Goal: Book appointment/travel/reservation

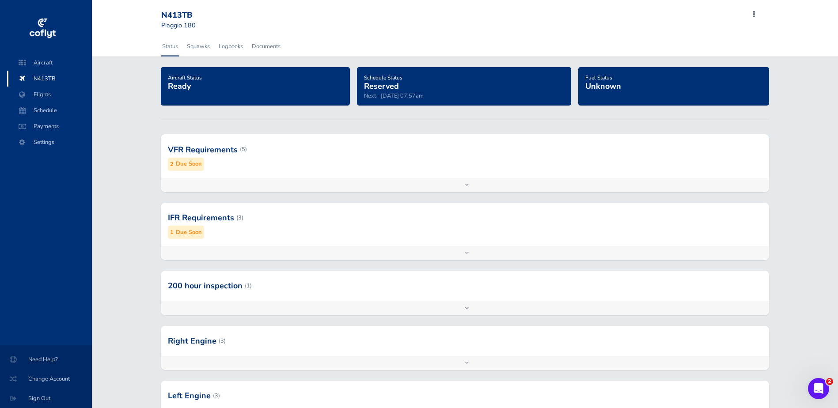
click at [387, 84] on span "Reserved" at bounding box center [381, 86] width 35 height 11
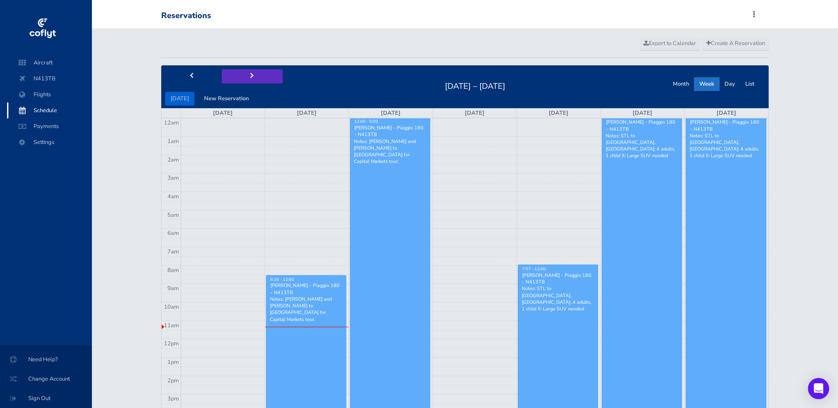
click at [250, 76] on span "next" at bounding box center [252, 76] width 4 height 6
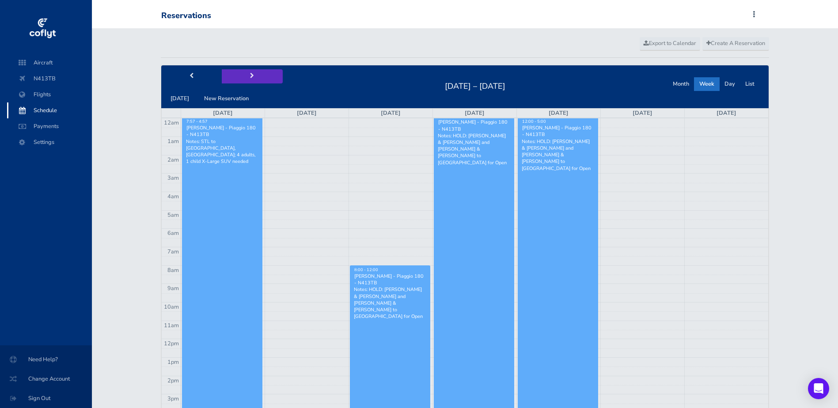
click at [250, 76] on span "next" at bounding box center [252, 76] width 4 height 6
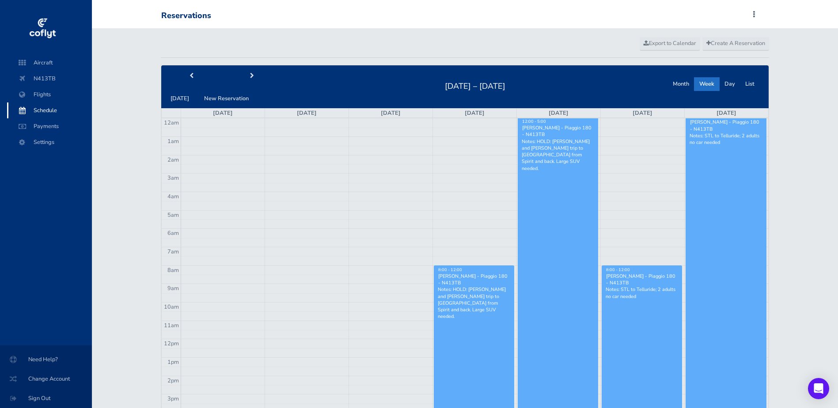
click at [242, 84] on div "[DATE] New Reservation" at bounding box center [221, 86] width 121 height 37
click at [244, 71] on button "next" at bounding box center [252, 76] width 61 height 14
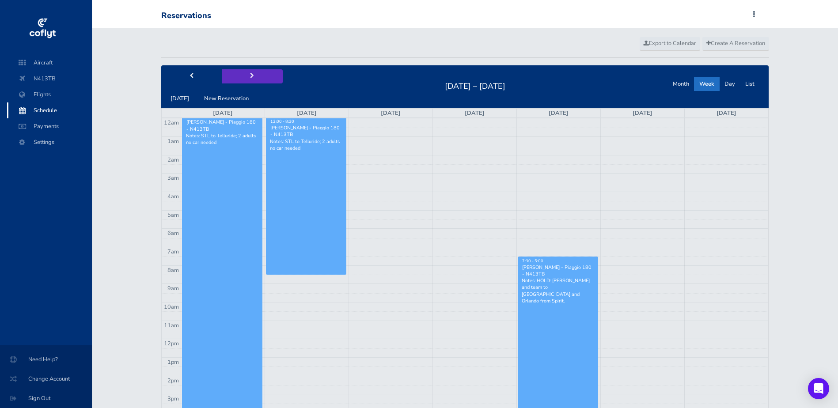
click at [243, 79] on button "next" at bounding box center [252, 76] width 61 height 14
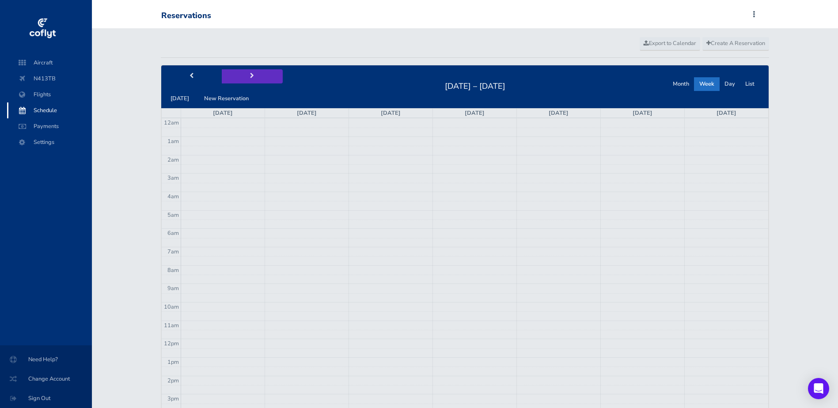
click at [243, 79] on button "next" at bounding box center [252, 76] width 61 height 14
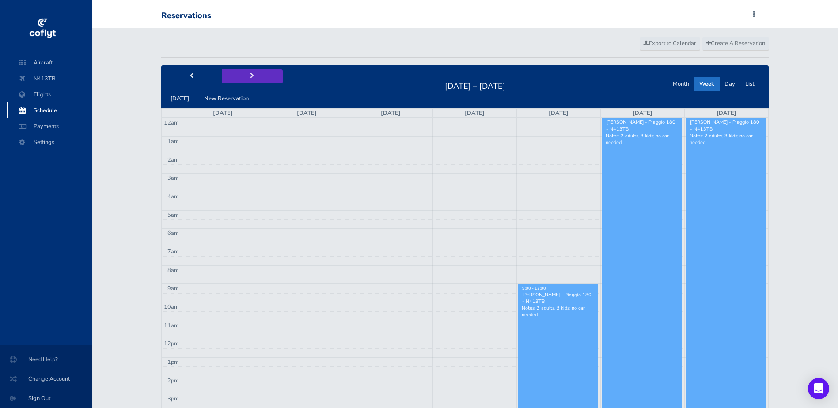
click at [242, 80] on button "next" at bounding box center [252, 76] width 61 height 14
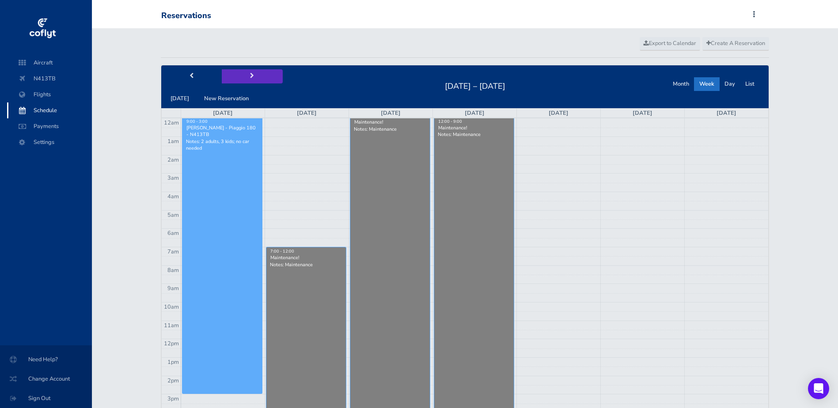
click at [242, 80] on button "next" at bounding box center [252, 76] width 61 height 14
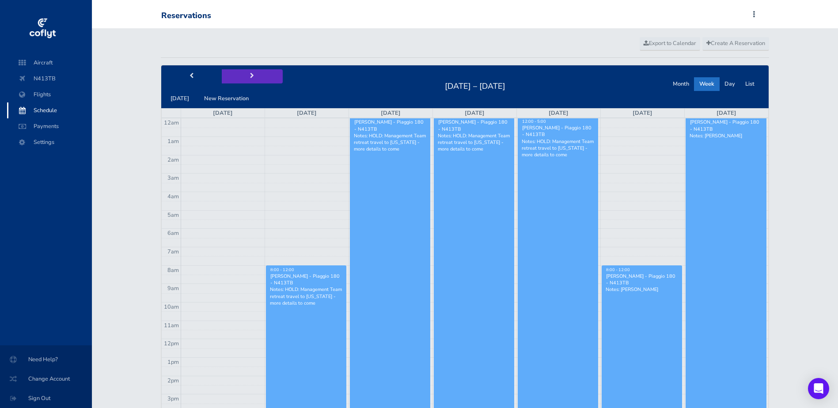
click at [253, 72] on button "next" at bounding box center [252, 76] width 61 height 14
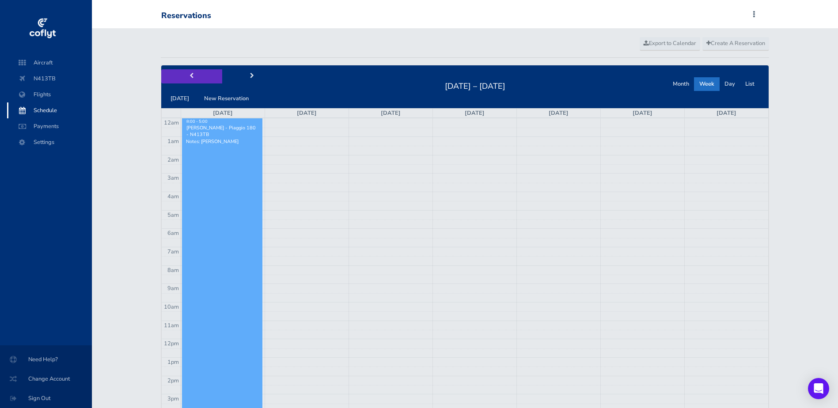
click at [195, 76] on button "prev" at bounding box center [191, 76] width 61 height 14
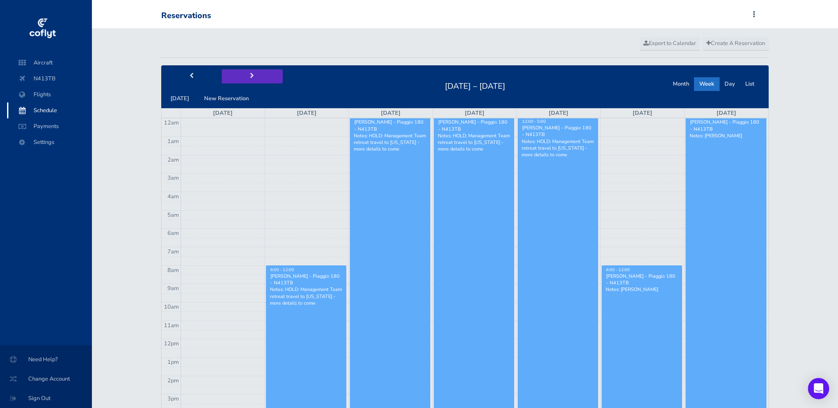
click at [249, 81] on button "next" at bounding box center [252, 76] width 61 height 14
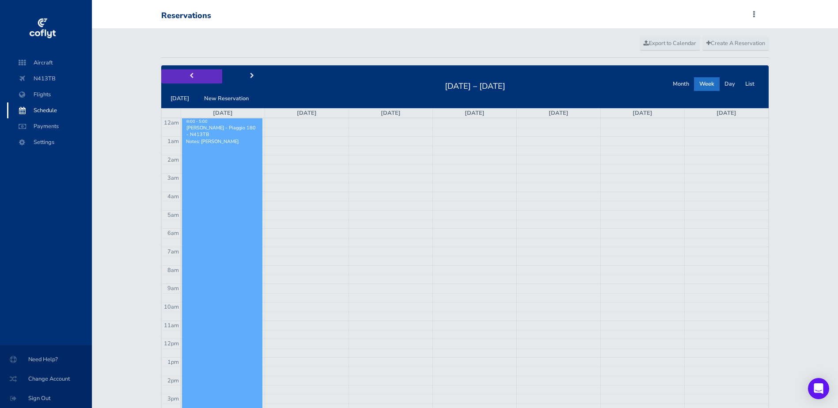
click at [190, 74] on span "prev" at bounding box center [191, 76] width 4 height 6
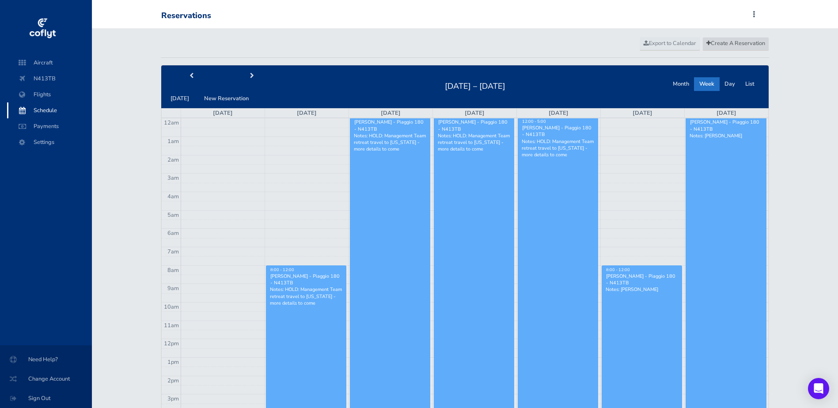
click at [727, 42] on span "Create A Reservation" at bounding box center [735, 43] width 59 height 8
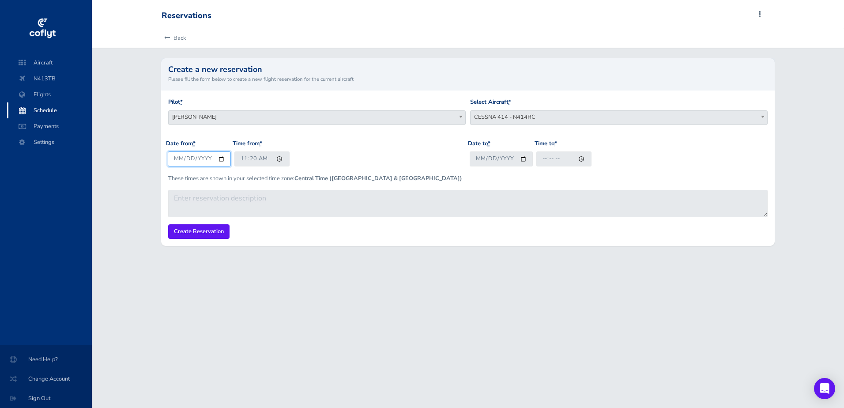
click at [219, 157] on input "2025-08-25" at bounding box center [199, 158] width 63 height 15
type input "2025-10-17"
click at [575, 116] on span "CESSNA 414 - N414RC" at bounding box center [619, 117] width 297 height 12
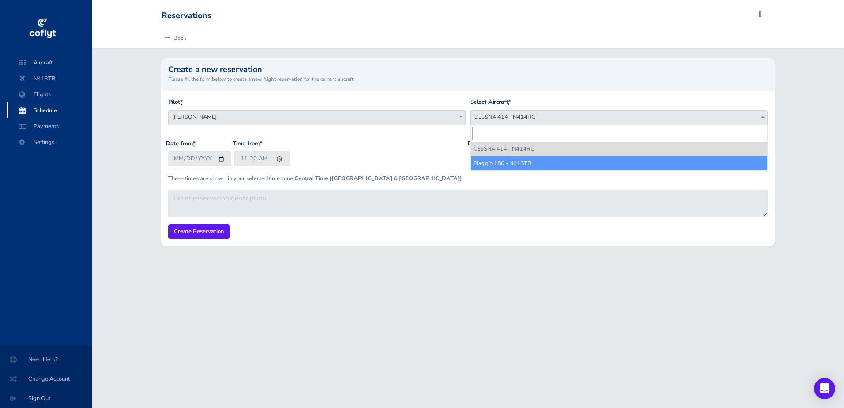
select select "3702"
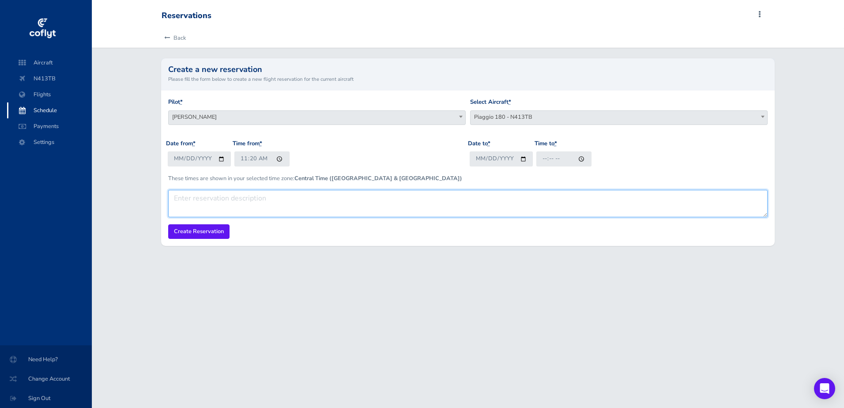
click at [277, 203] on textarea at bounding box center [468, 203] width 600 height 27
type textarea "Nashville and back"
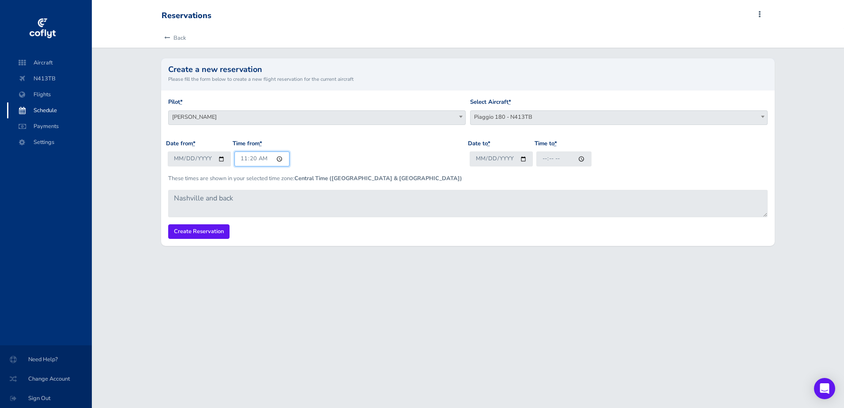
click at [280, 157] on input "11:20" at bounding box center [261, 158] width 55 height 15
type input "04:20"
click at [463, 177] on p "These times are shown in your selected time zone: Central Time (US & Canada)" at bounding box center [468, 178] width 600 height 9
click at [521, 156] on input "Date to *" at bounding box center [501, 158] width 63 height 15
type input "2025-10-17"
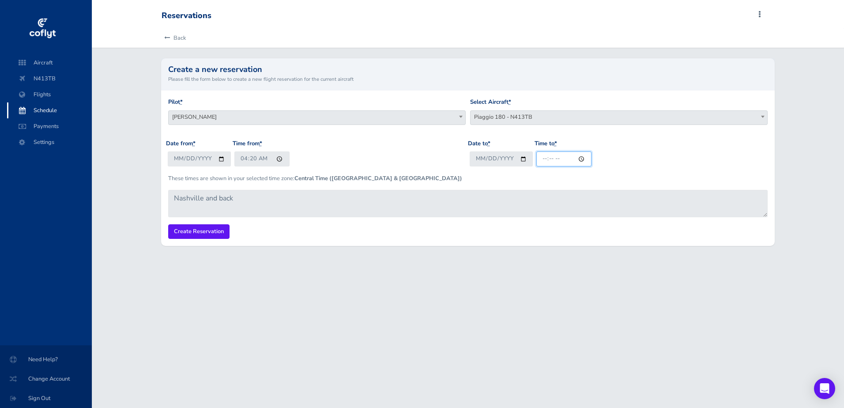
click at [578, 157] on input "Time to *" at bounding box center [564, 158] width 55 height 15
type input "06:21"
click at [198, 231] on input "Create Reservation" at bounding box center [198, 231] width 61 height 15
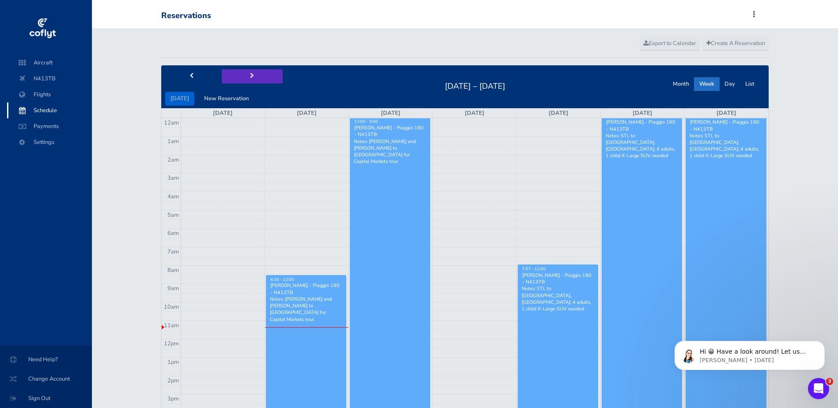
click at [250, 78] on span "next" at bounding box center [252, 76] width 4 height 6
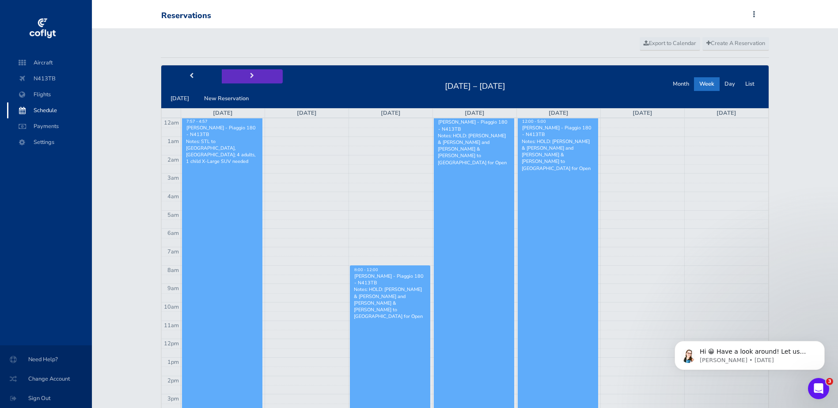
click at [250, 78] on span "next" at bounding box center [252, 76] width 4 height 6
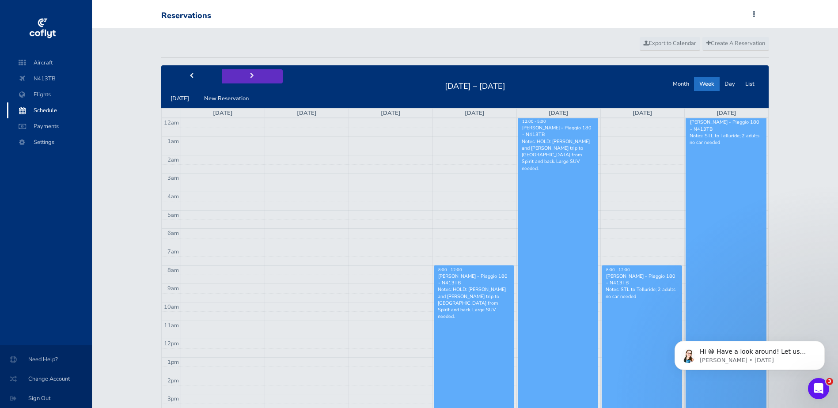
click at [250, 78] on span "next" at bounding box center [252, 76] width 4 height 6
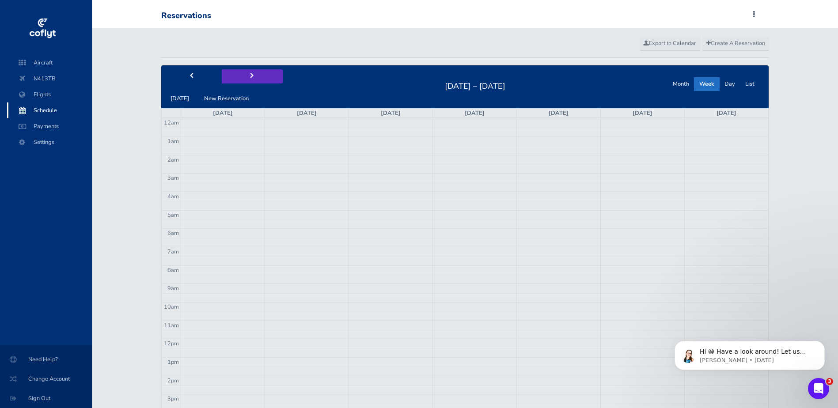
click at [250, 78] on span "next" at bounding box center [252, 76] width 4 height 6
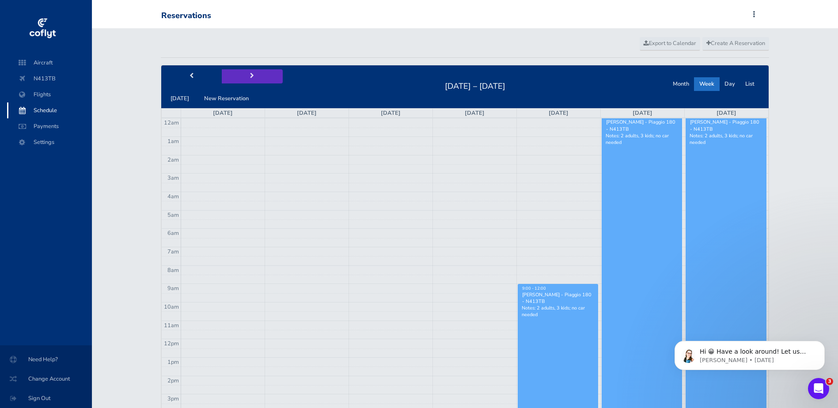
click at [250, 78] on span "next" at bounding box center [252, 76] width 4 height 6
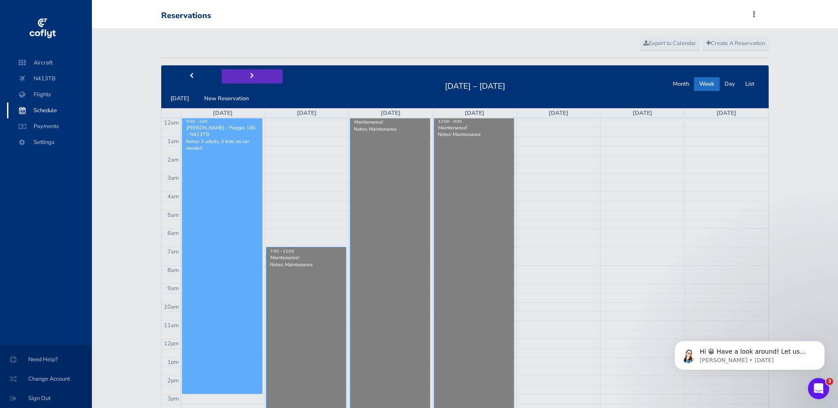
click at [250, 78] on span "next" at bounding box center [252, 76] width 4 height 6
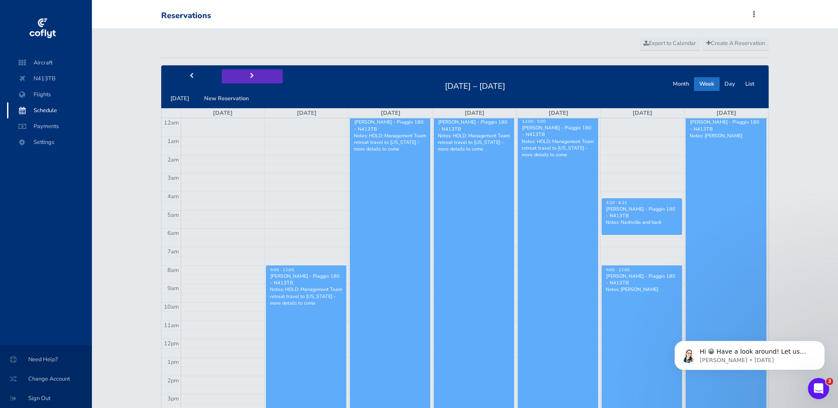
click at [250, 79] on span "next" at bounding box center [252, 76] width 4 height 6
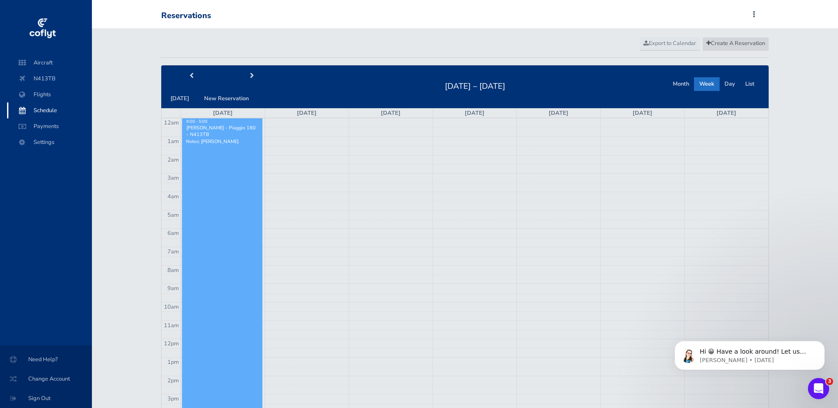
click at [735, 44] on span "Create A Reservation" at bounding box center [735, 43] width 59 height 8
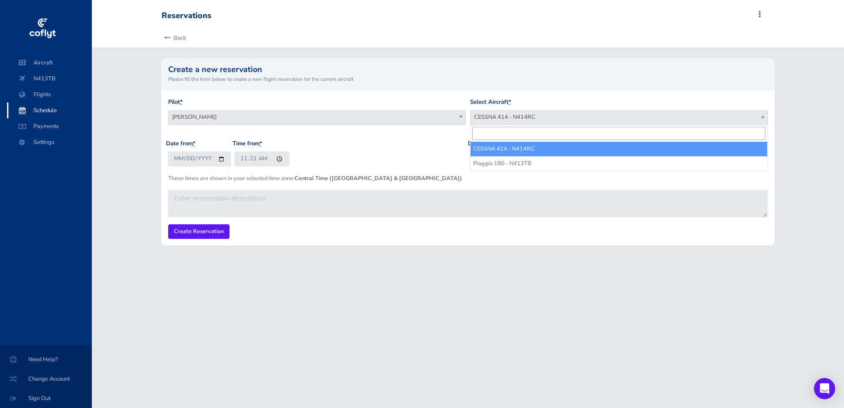
click at [548, 115] on span "CESSNA 414 - N414RC" at bounding box center [619, 117] width 297 height 12
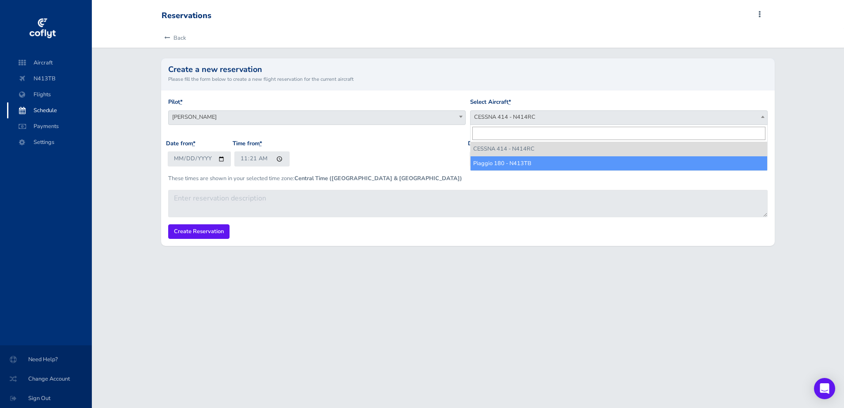
select select "3702"
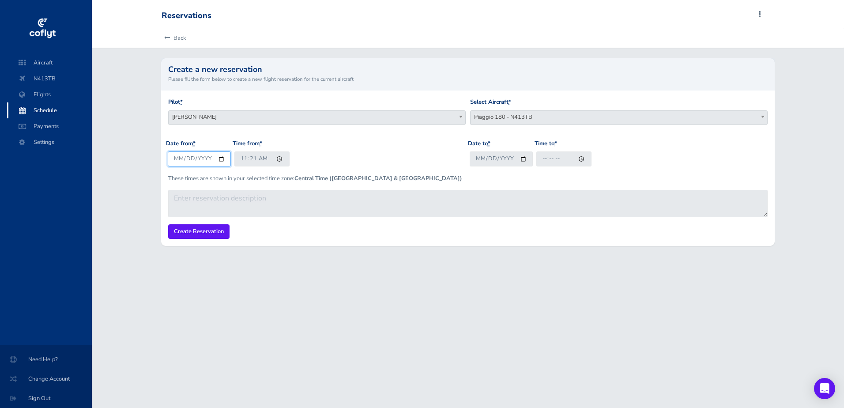
click at [221, 158] on input "2025-08-25" at bounding box center [199, 158] width 63 height 15
type input "2025-10-24"
click at [519, 158] on input "Date to *" at bounding box center [501, 158] width 63 height 15
type input "2025-10-26"
click at [583, 156] on input "Time to *" at bounding box center [564, 158] width 55 height 15
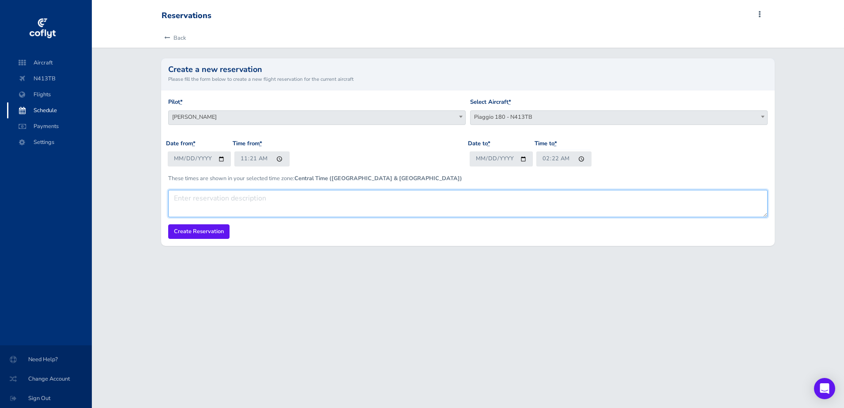
type input "02:22"
click at [208, 202] on textarea at bounding box center [468, 203] width 600 height 27
type textarea "Nashville"
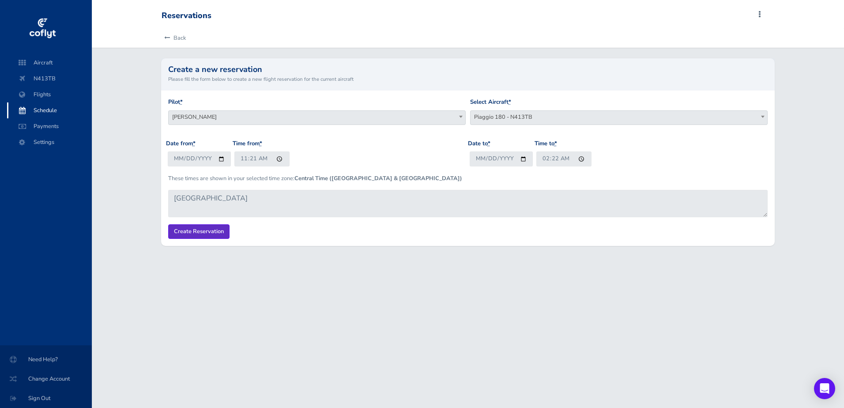
click at [223, 233] on input "Create Reservation" at bounding box center [198, 231] width 61 height 15
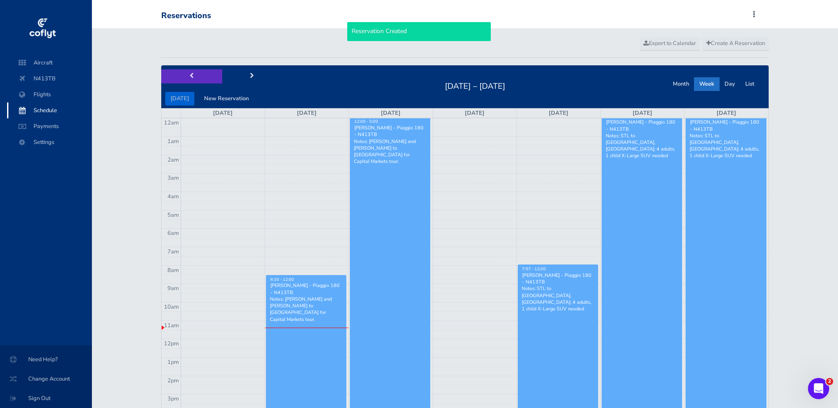
click at [174, 76] on button "prev" at bounding box center [191, 76] width 61 height 14
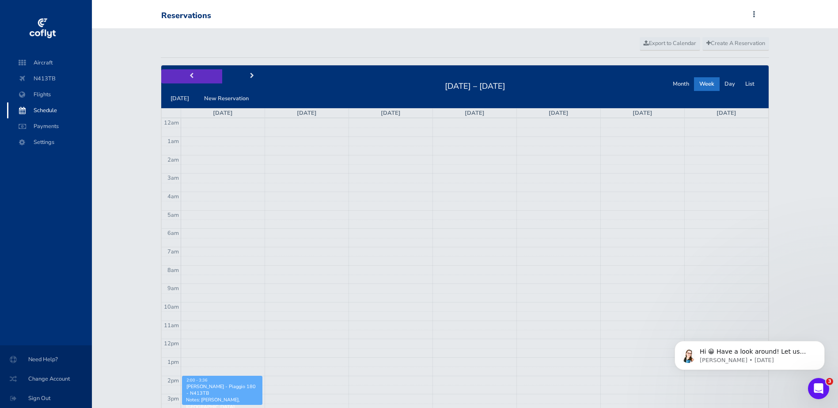
click at [186, 76] on button "prev" at bounding box center [191, 76] width 61 height 14
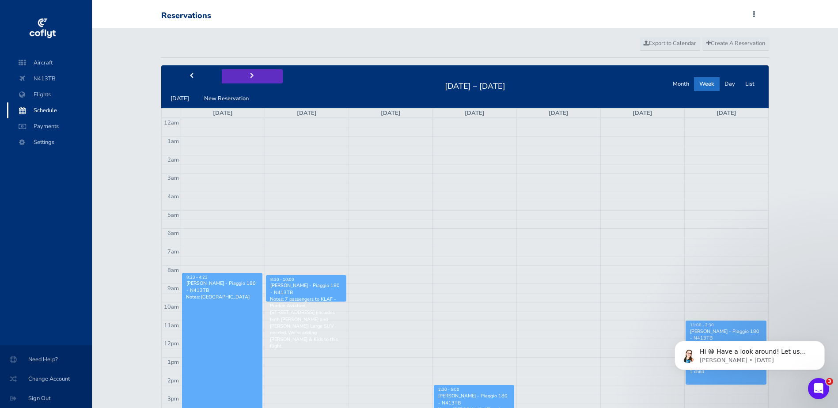
click at [239, 79] on button "next" at bounding box center [252, 76] width 61 height 14
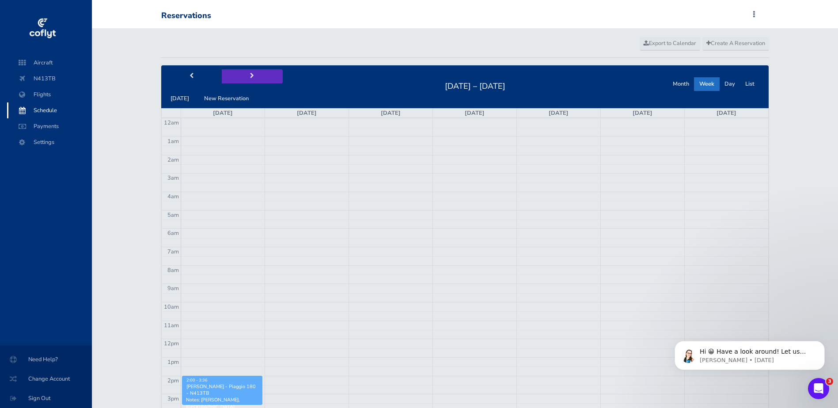
click at [240, 77] on button "next" at bounding box center [252, 76] width 61 height 14
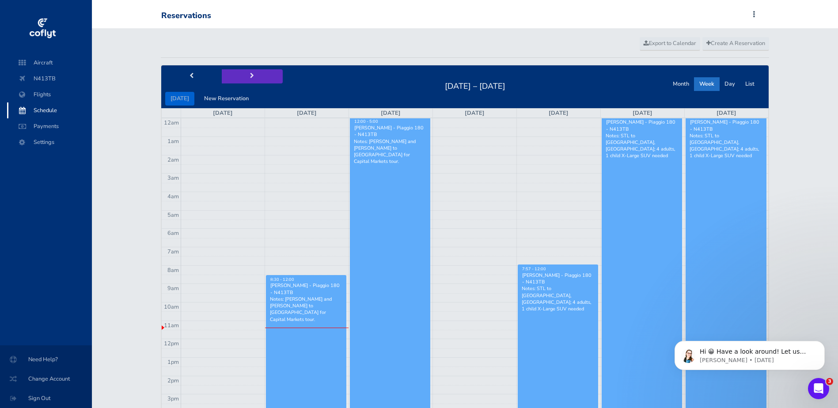
click at [262, 79] on button "next" at bounding box center [252, 76] width 61 height 14
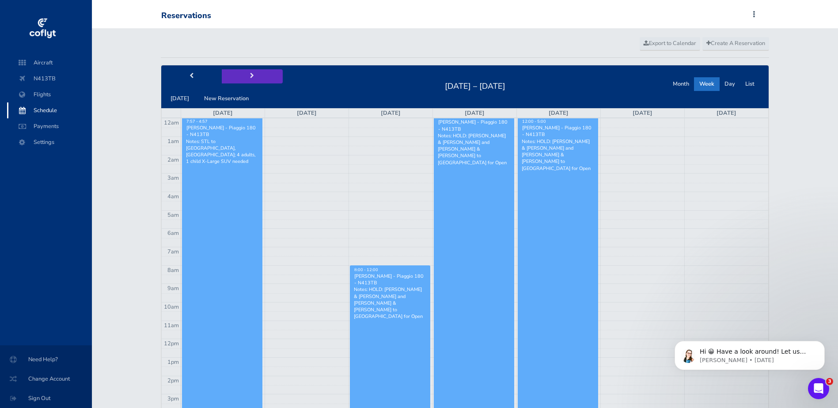
click at [250, 75] on span "next" at bounding box center [252, 76] width 4 height 6
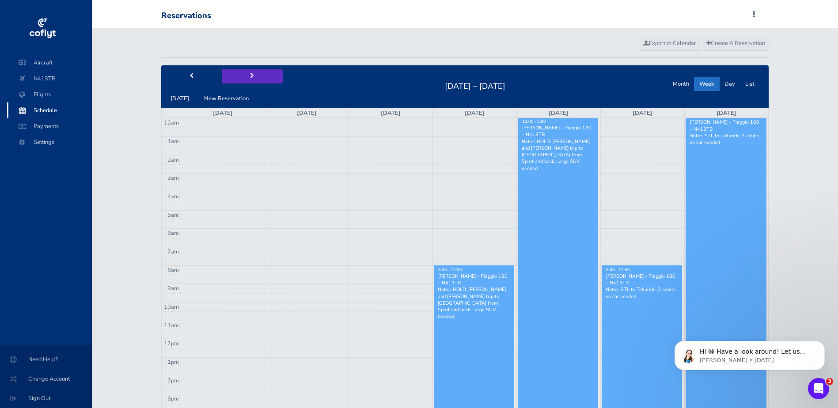
click at [246, 80] on button "next" at bounding box center [252, 76] width 61 height 14
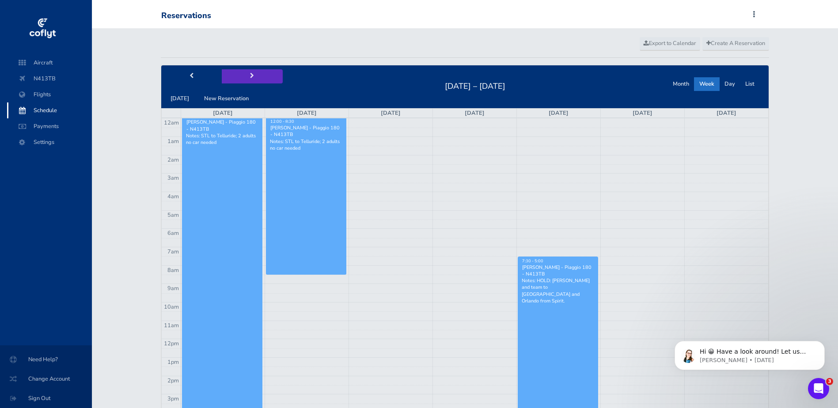
click at [248, 80] on button "next" at bounding box center [252, 76] width 61 height 14
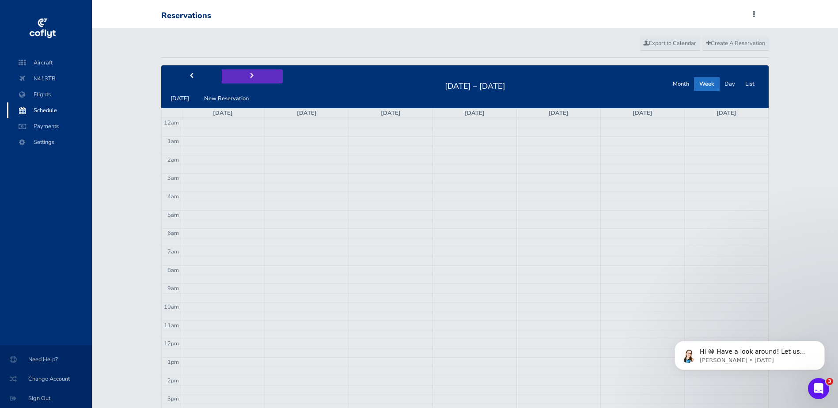
click at [248, 80] on button "next" at bounding box center [252, 76] width 61 height 14
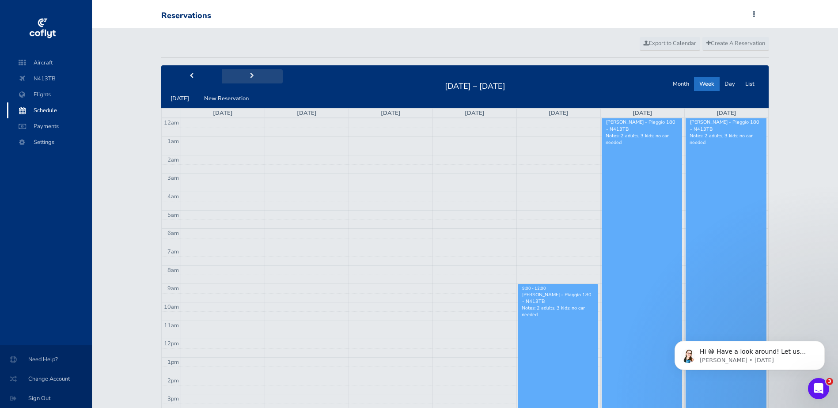
click at [248, 83] on div "[DATE] New Reservation" at bounding box center [221, 86] width 121 height 37
click at [250, 77] on span "next" at bounding box center [252, 76] width 4 height 6
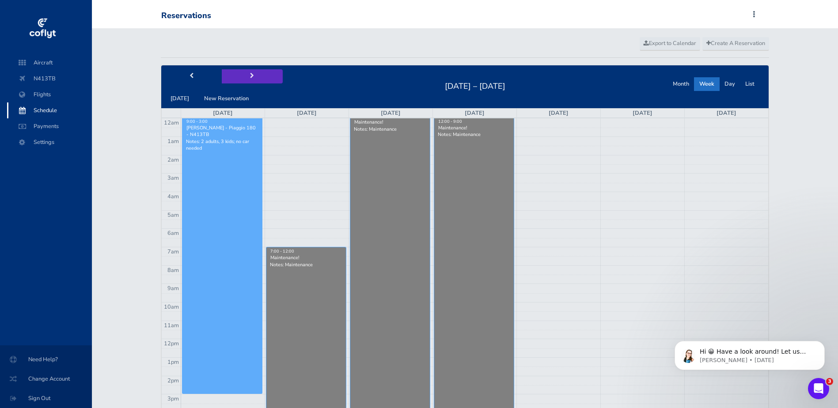
click at [250, 77] on span "next" at bounding box center [252, 76] width 4 height 6
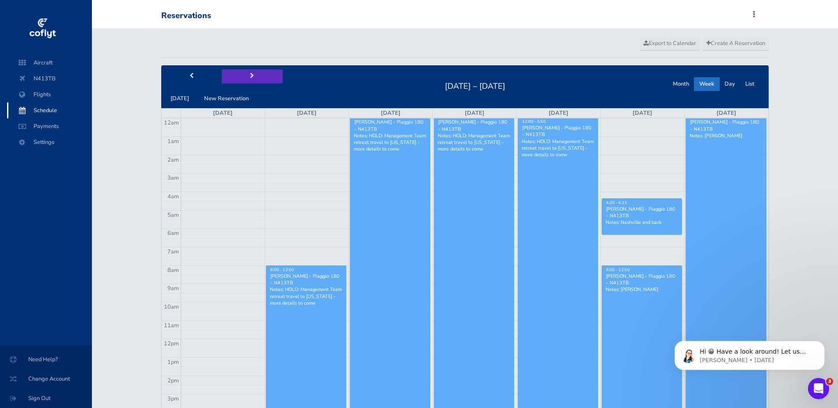
click at [246, 79] on button "next" at bounding box center [252, 76] width 61 height 14
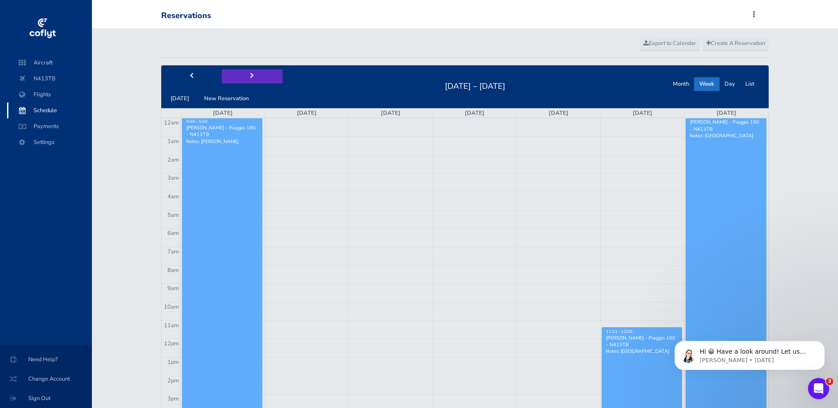
click at [246, 79] on button "next" at bounding box center [252, 76] width 61 height 14
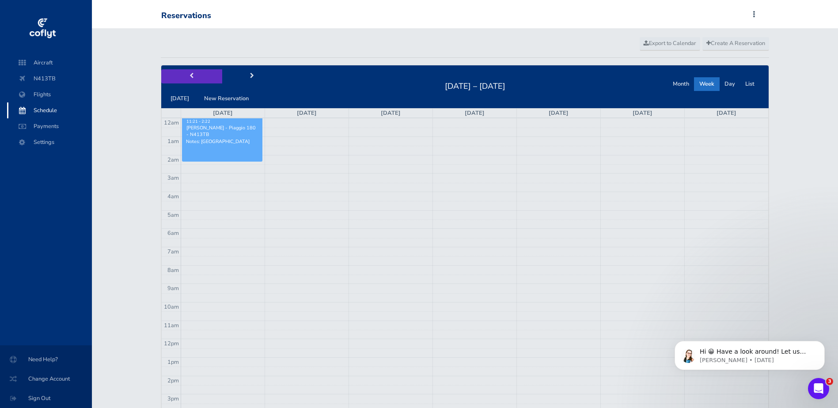
click at [200, 82] on button "prev" at bounding box center [191, 76] width 61 height 14
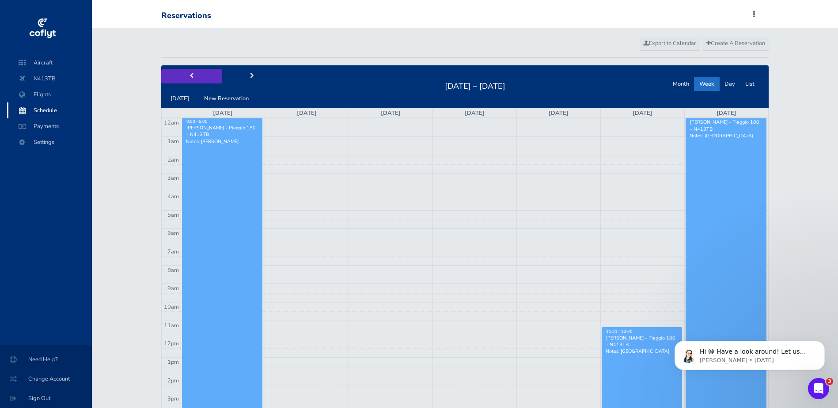
click at [200, 82] on button "prev" at bounding box center [191, 76] width 61 height 14
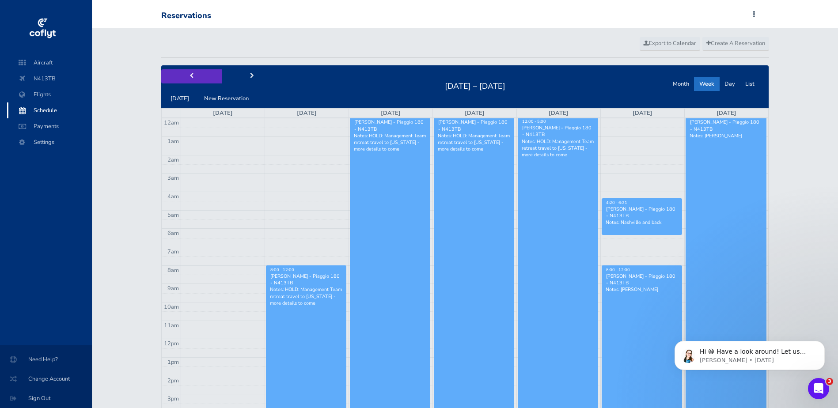
click at [200, 82] on button "prev" at bounding box center [191, 76] width 61 height 14
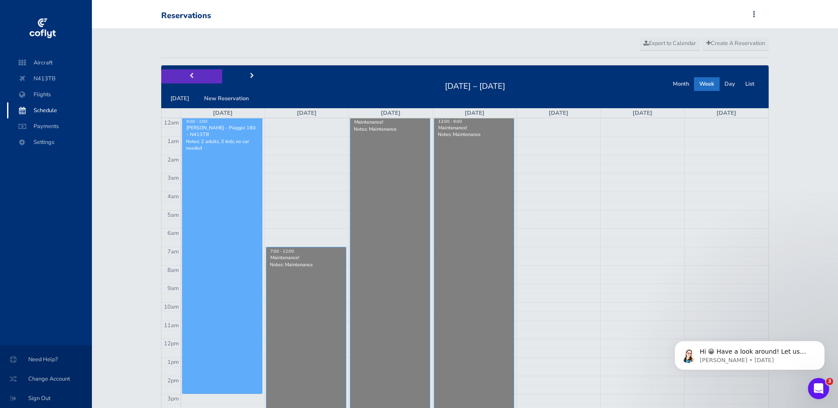
click at [200, 82] on button "prev" at bounding box center [191, 76] width 61 height 14
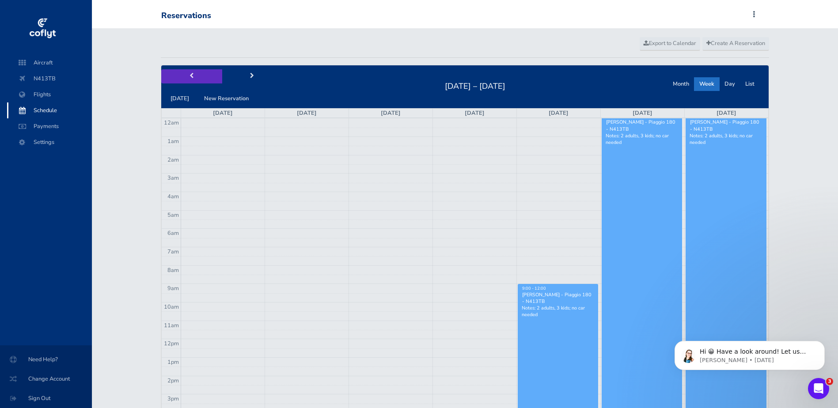
click at [200, 82] on button "prev" at bounding box center [191, 76] width 61 height 14
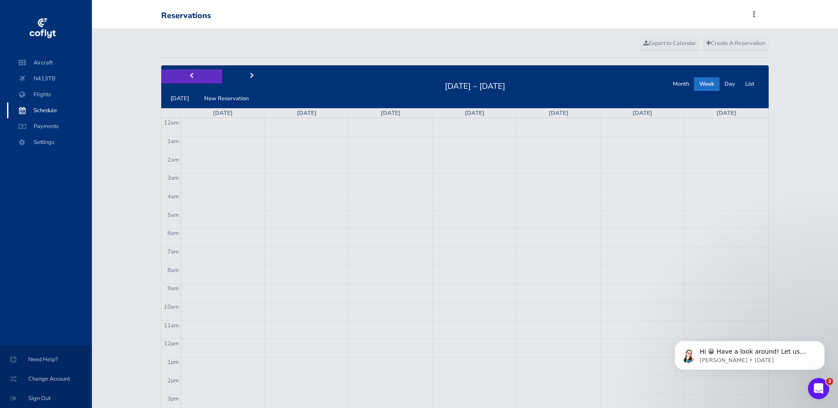
click at [200, 82] on button "prev" at bounding box center [191, 76] width 61 height 14
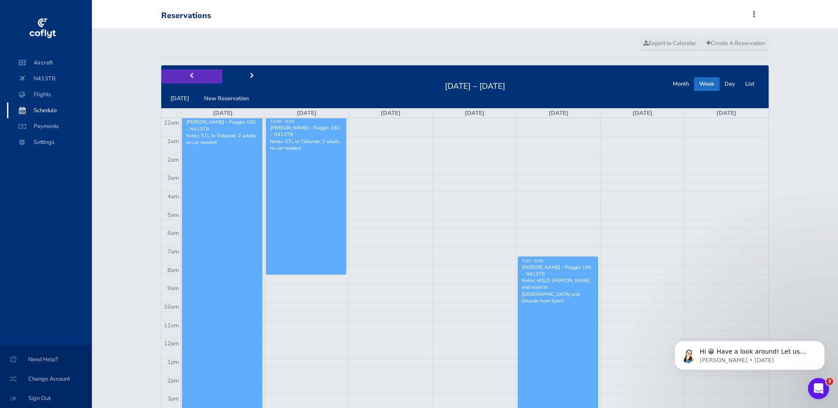
click at [200, 82] on button "prev" at bounding box center [191, 76] width 61 height 14
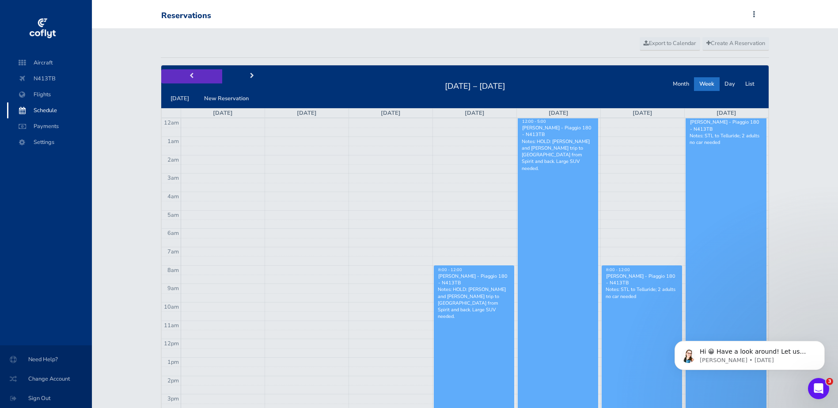
click at [200, 82] on button "prev" at bounding box center [191, 76] width 61 height 14
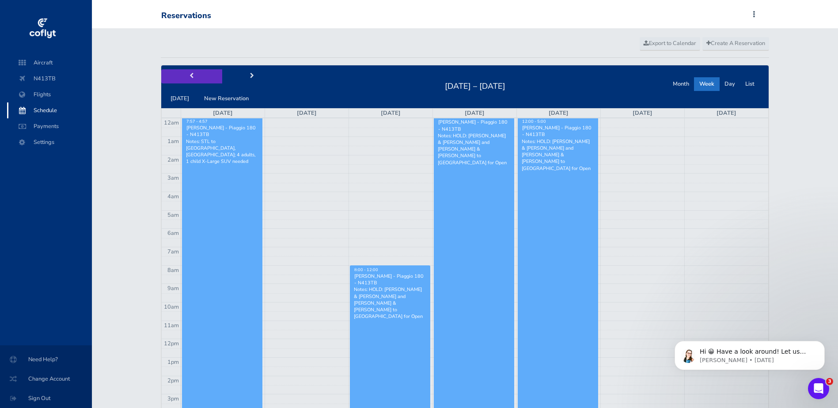
click at [200, 82] on button "prev" at bounding box center [191, 76] width 61 height 14
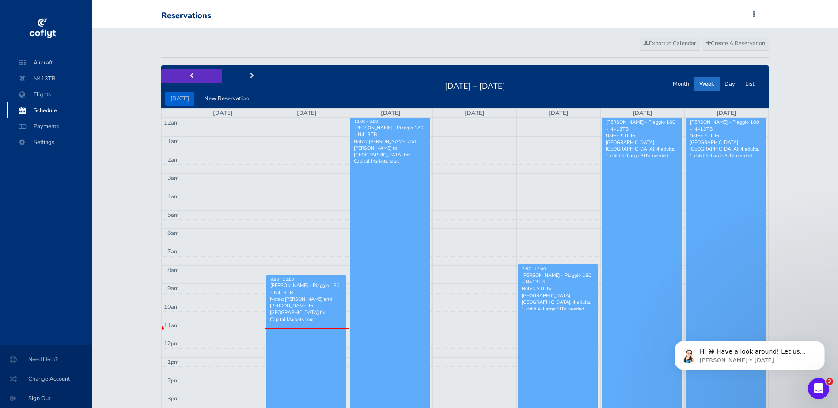
click at [200, 82] on button "prev" at bounding box center [191, 76] width 61 height 14
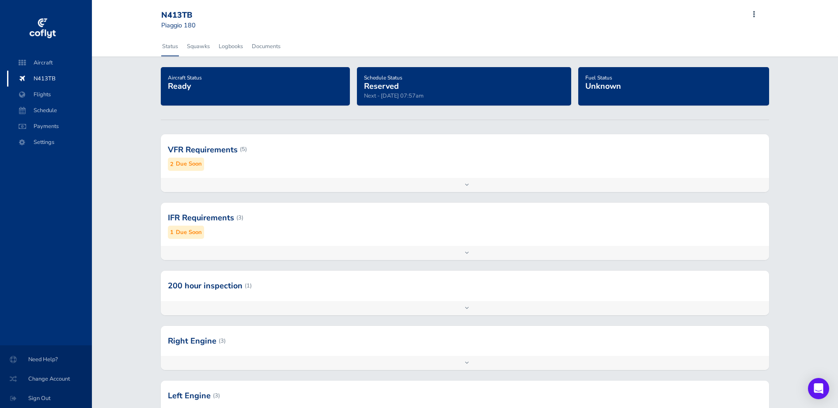
click at [387, 87] on span "Reserved" at bounding box center [381, 86] width 35 height 11
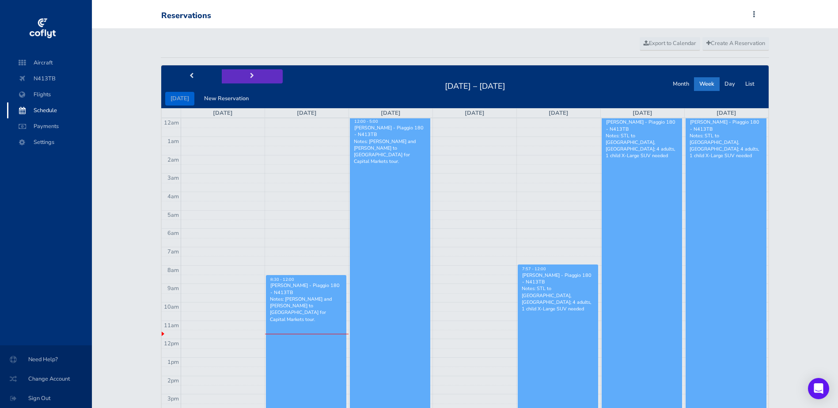
click at [250, 75] on span "next" at bounding box center [252, 76] width 4 height 6
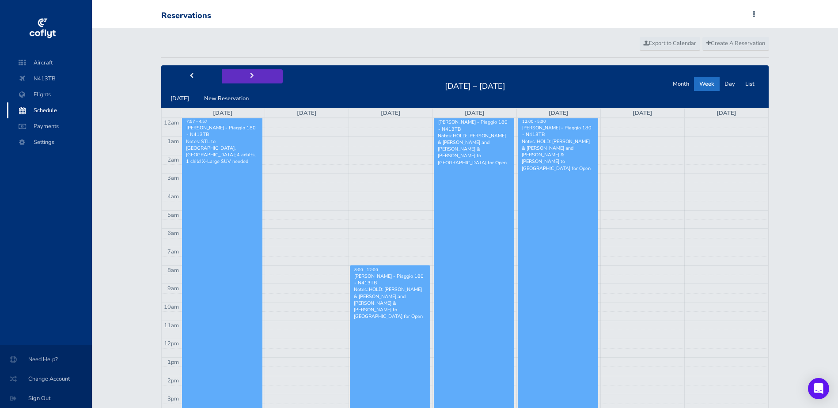
click at [250, 76] on span "next" at bounding box center [252, 76] width 4 height 6
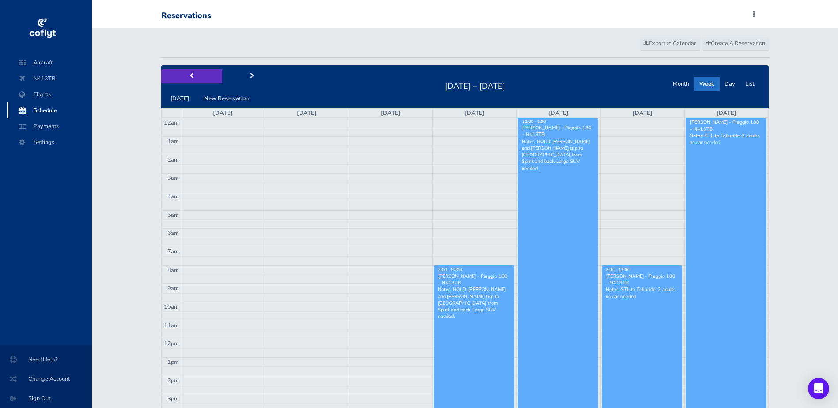
click at [186, 74] on button "prev" at bounding box center [191, 76] width 61 height 14
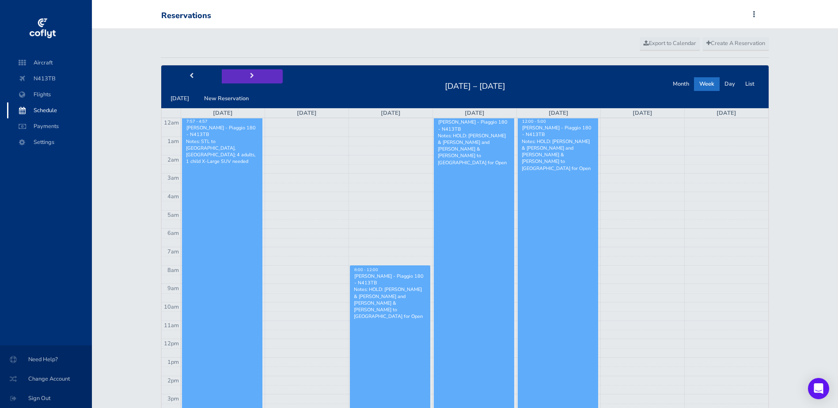
click at [246, 72] on button "next" at bounding box center [252, 76] width 61 height 14
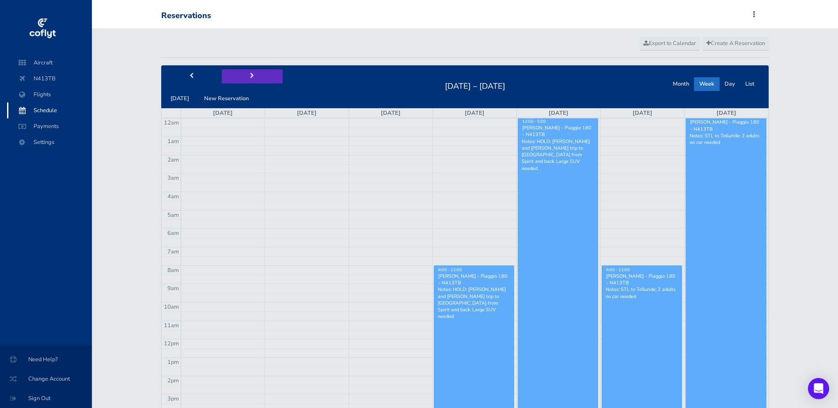
click at [246, 72] on button "next" at bounding box center [252, 76] width 61 height 14
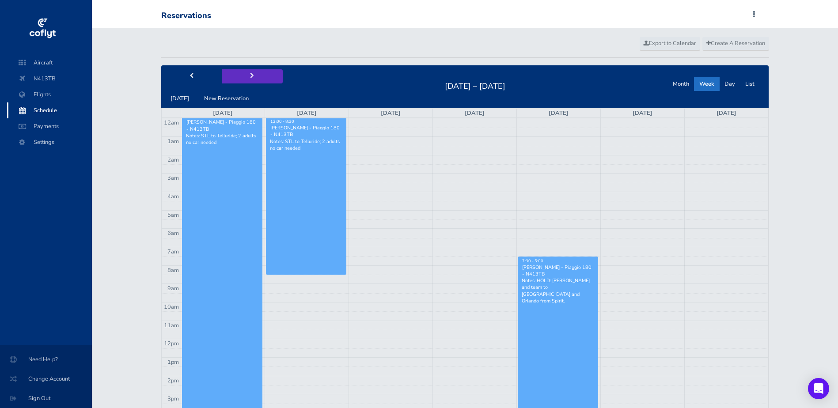
click at [245, 73] on button "next" at bounding box center [252, 76] width 61 height 14
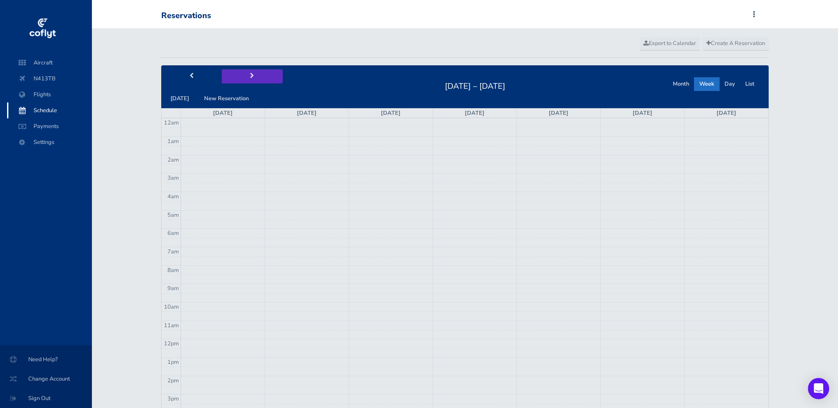
click at [245, 73] on button "next" at bounding box center [252, 76] width 61 height 14
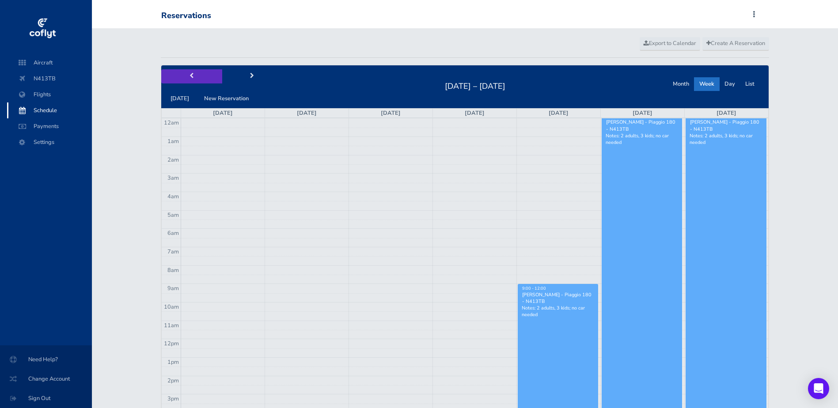
click at [199, 74] on button "prev" at bounding box center [191, 76] width 61 height 14
